Goal: Information Seeking & Learning: Learn about a topic

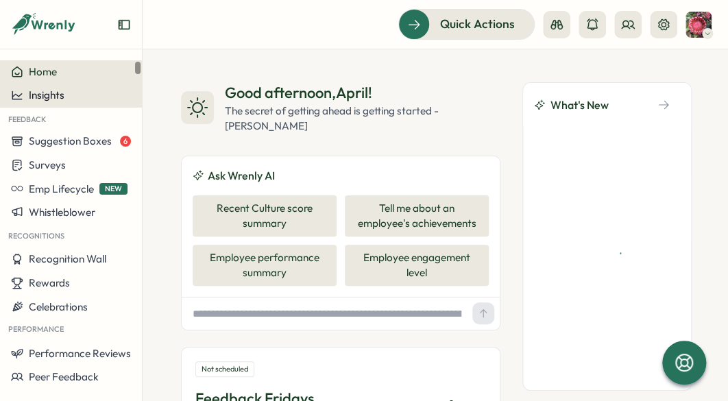
click at [103, 97] on div "Insights" at bounding box center [71, 95] width 120 height 12
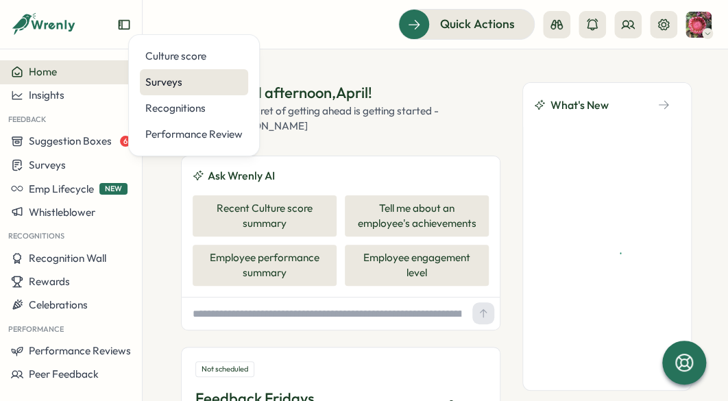
click at [170, 89] on div "Surveys" at bounding box center [193, 82] width 97 height 15
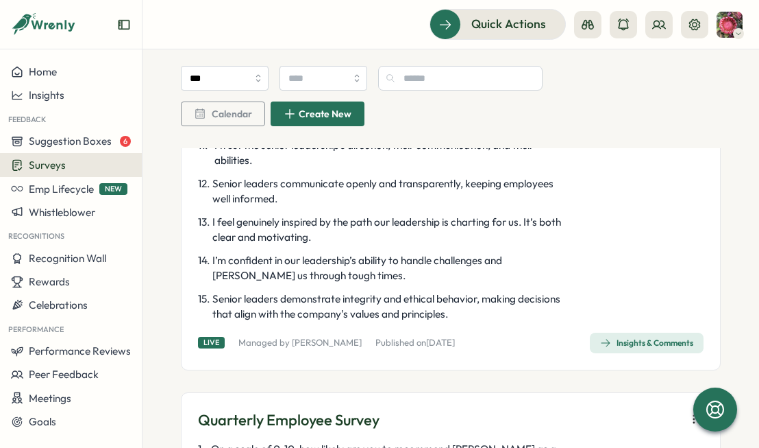
scroll to position [1007, 0]
click at [346, 27] on div "Quick Actions" at bounding box center [451, 24] width 584 height 30
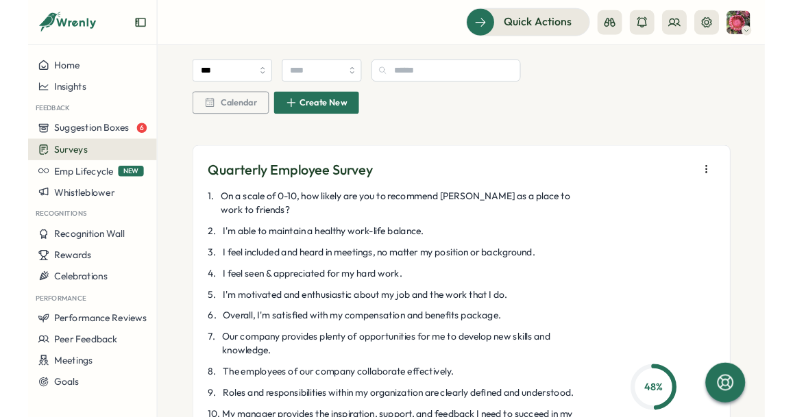
scroll to position [754, 0]
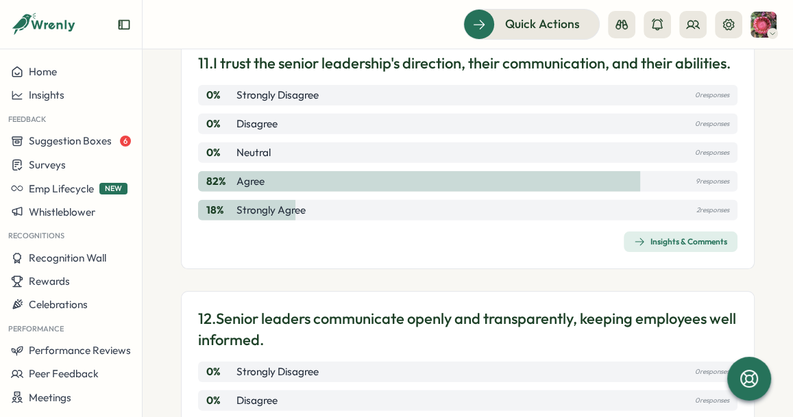
scroll to position [3104, 0]
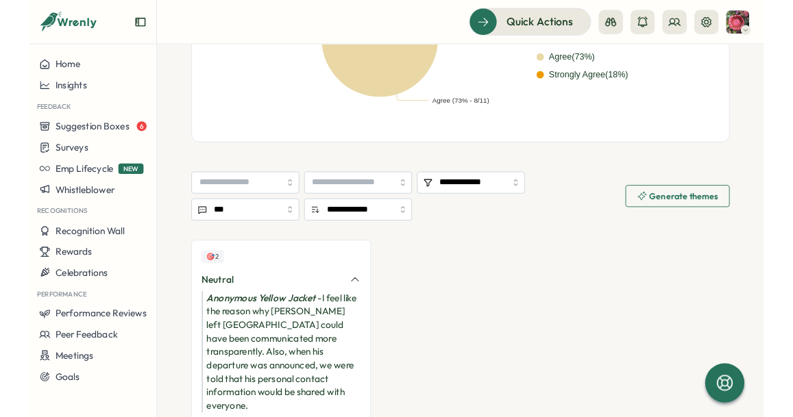
scroll to position [524, 0]
